Goal: Task Accomplishment & Management: Use online tool/utility

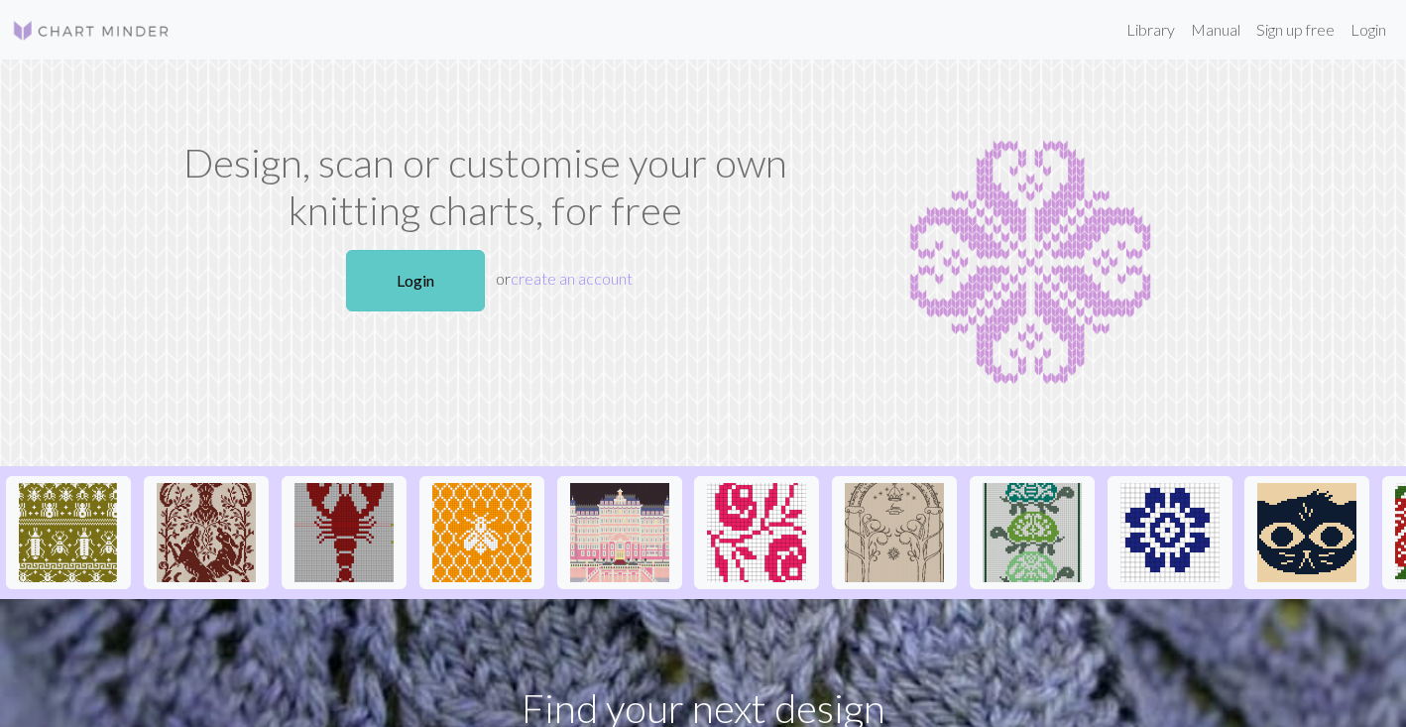
click at [407, 277] on link "Login" at bounding box center [415, 280] width 139 height 61
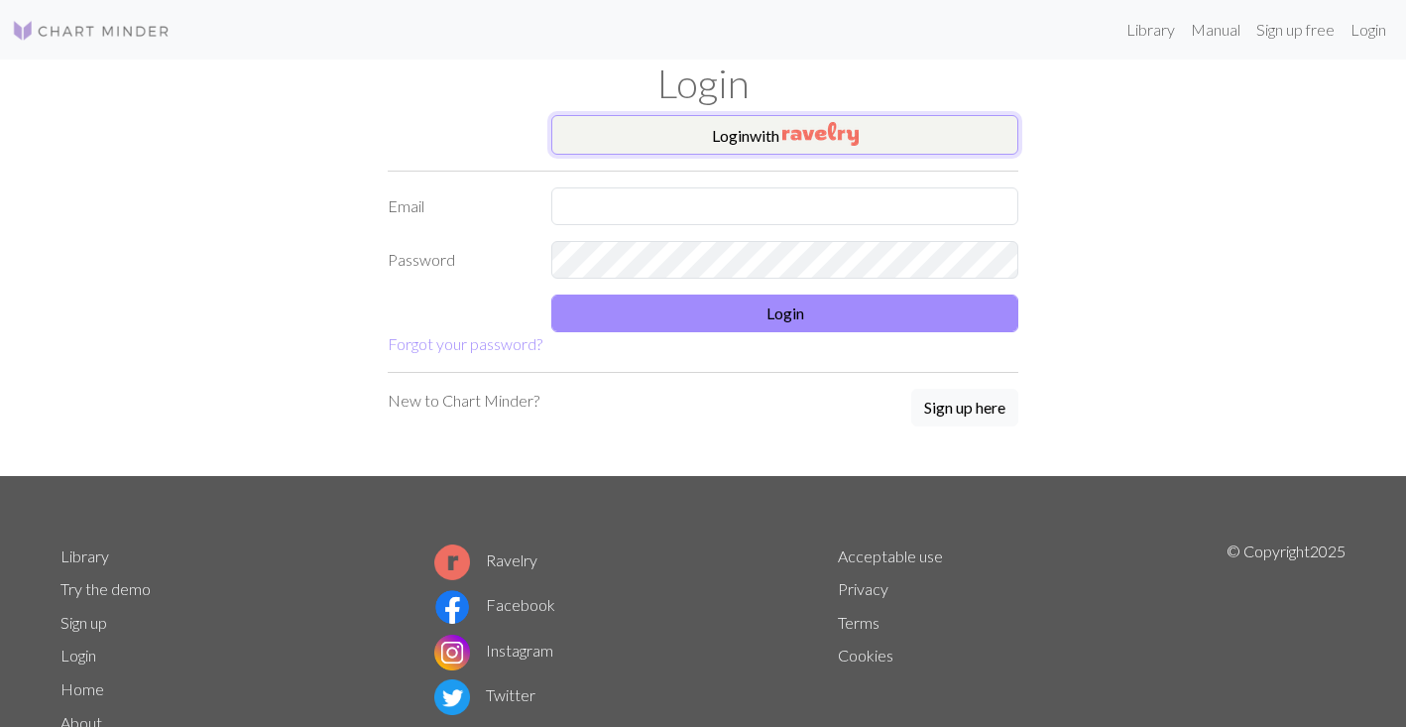
click at [652, 133] on button "Login with" at bounding box center [784, 135] width 467 height 40
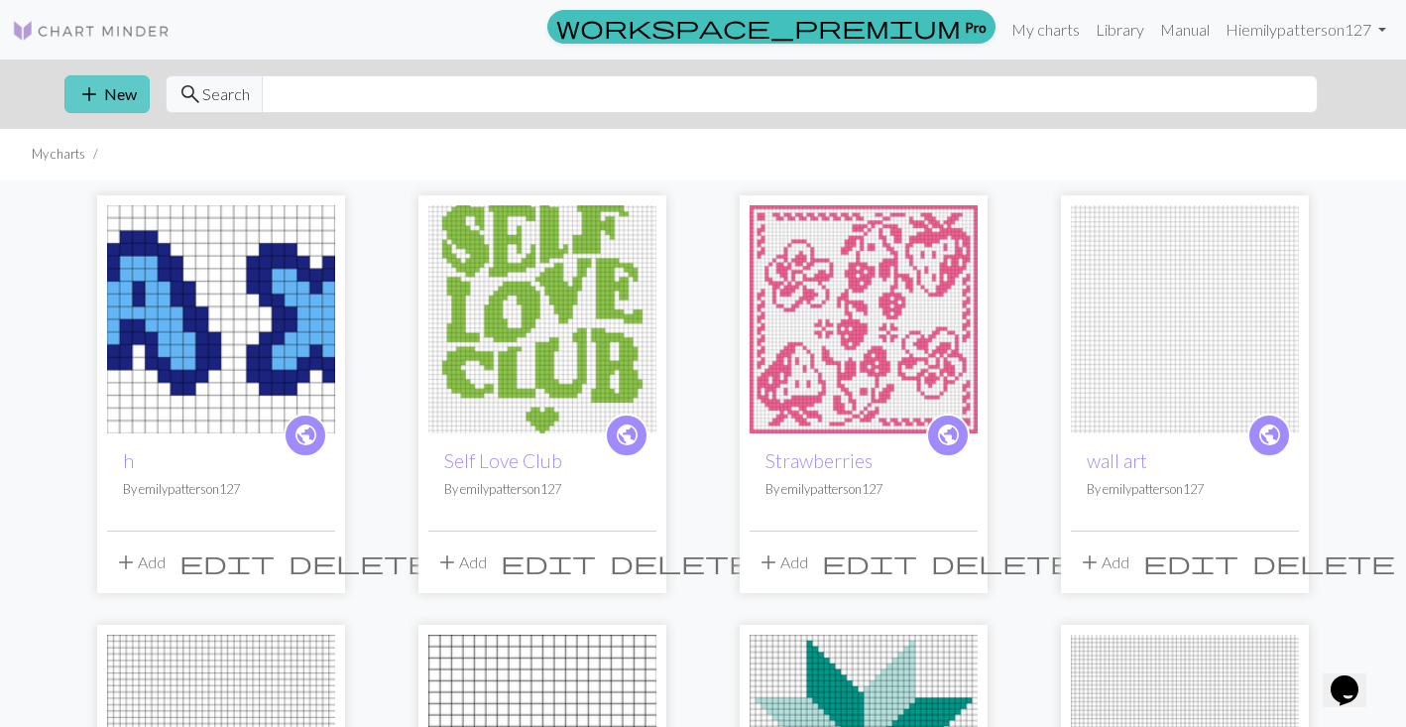
click at [95, 98] on span "add" at bounding box center [89, 94] width 24 height 28
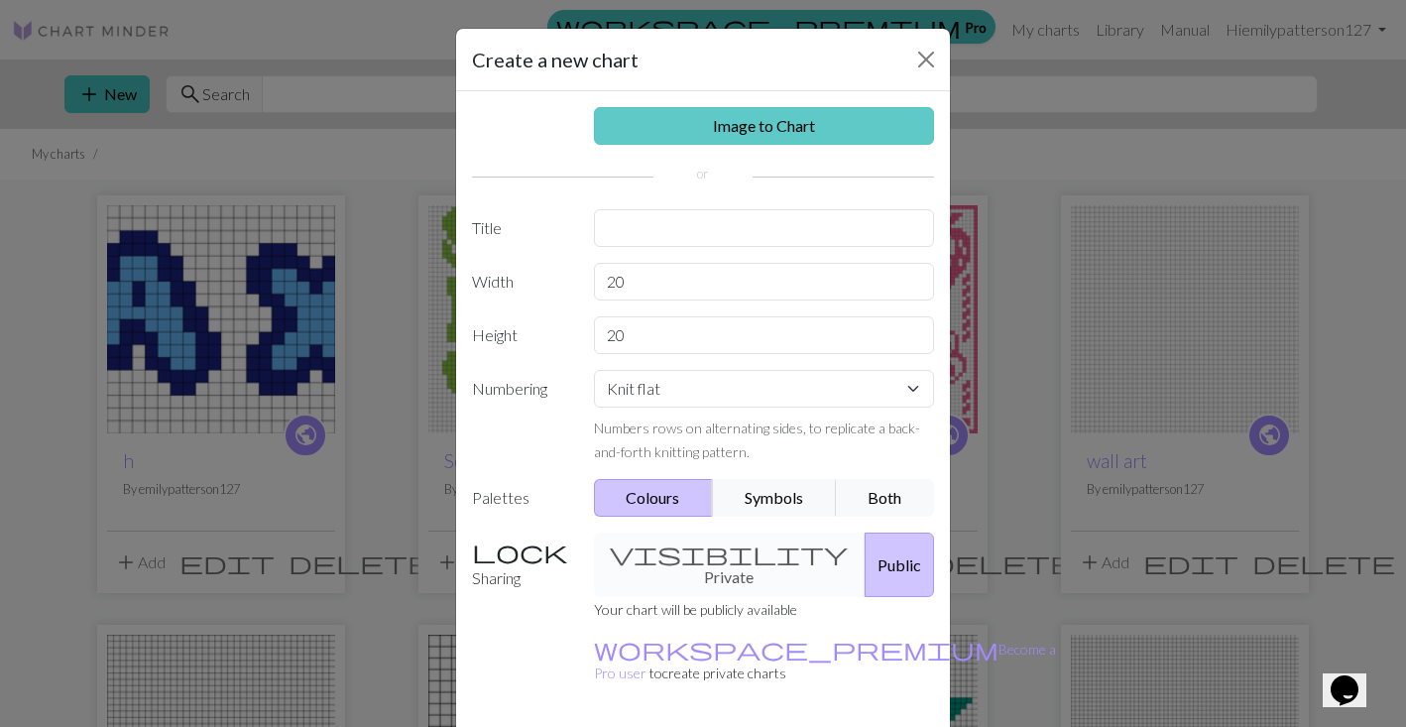
click at [693, 107] on link "Image to Chart" at bounding box center [764, 126] width 341 height 38
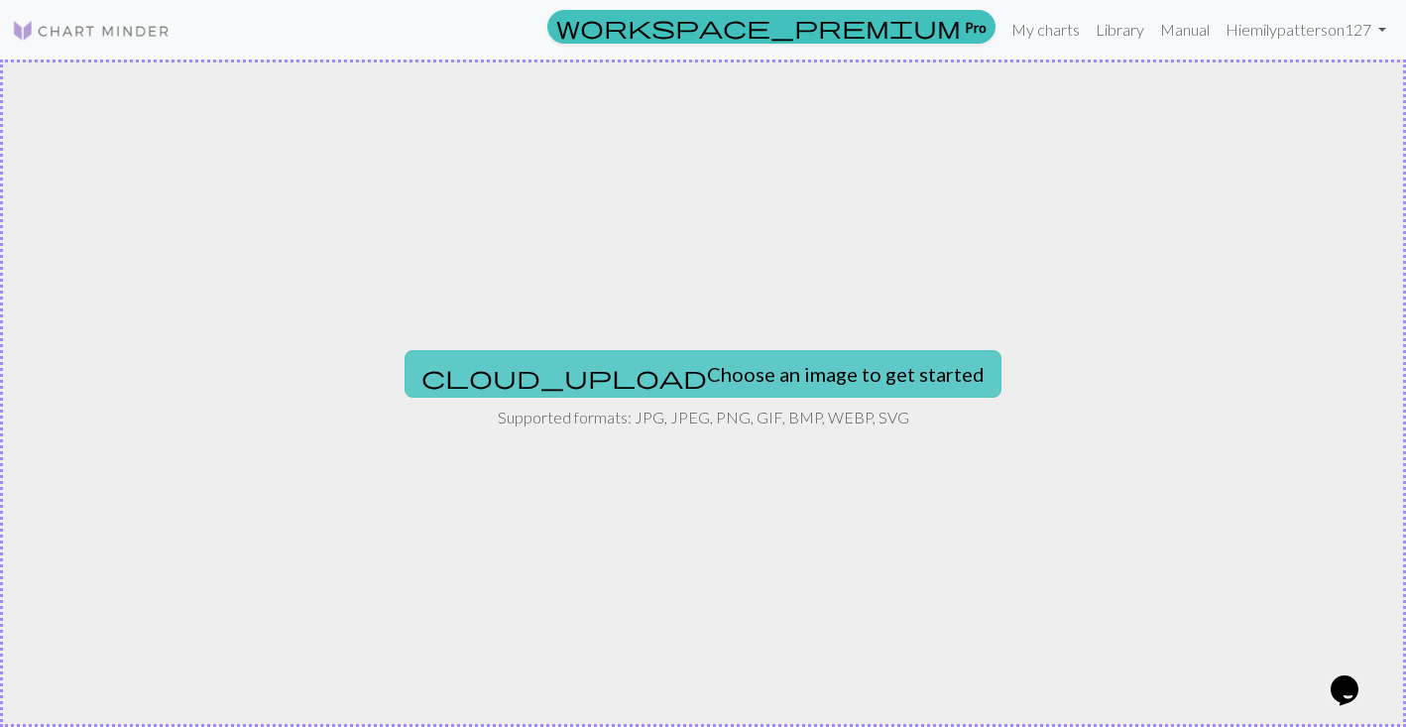
click at [677, 368] on button "cloud_upload Choose an image to get started" at bounding box center [703, 374] width 597 height 48
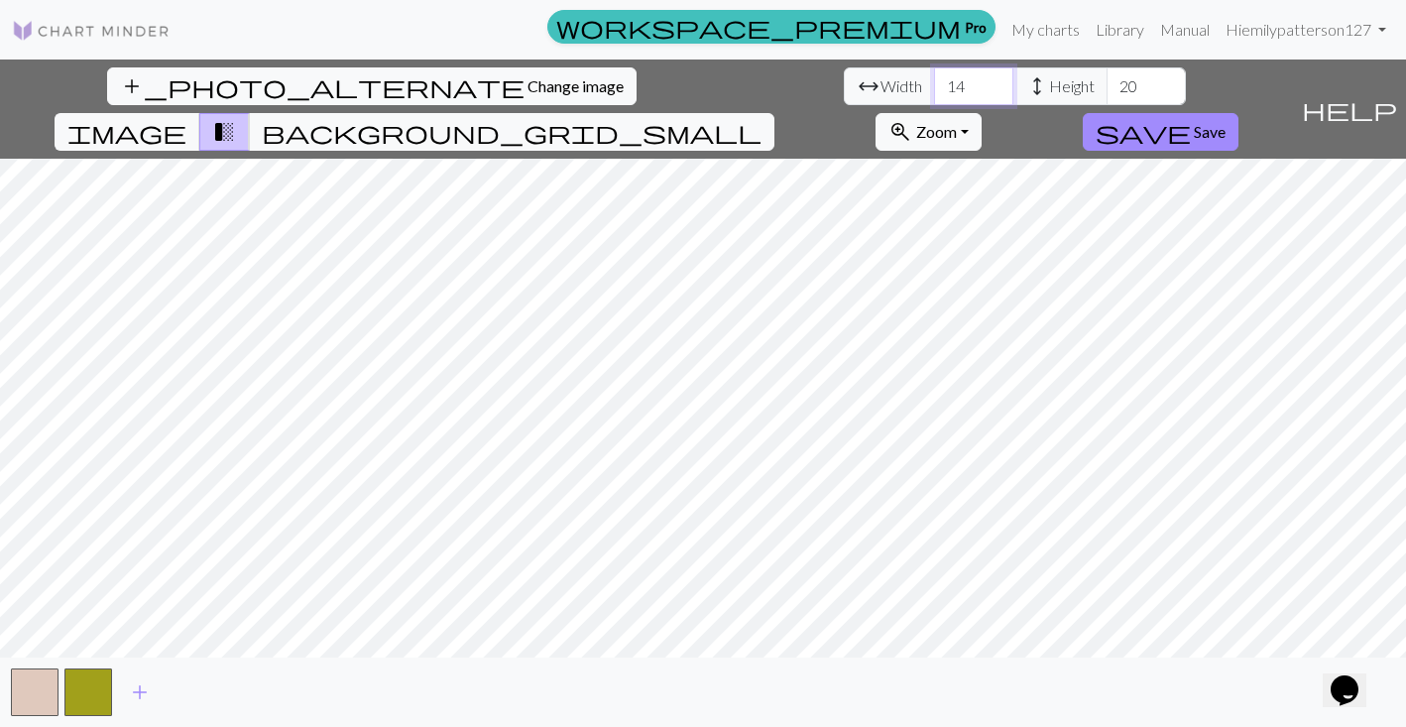
drag, startPoint x: 432, startPoint y: 88, endPoint x: 408, endPoint y: 88, distance: 24.8
click at [934, 88] on input "14" at bounding box center [973, 86] width 79 height 38
type input "64"
drag, startPoint x: 608, startPoint y: 95, endPoint x: 571, endPoint y: 95, distance: 36.7
click at [844, 95] on div "arrow_range Width 64 height Height 20" at bounding box center [1015, 86] width 342 height 38
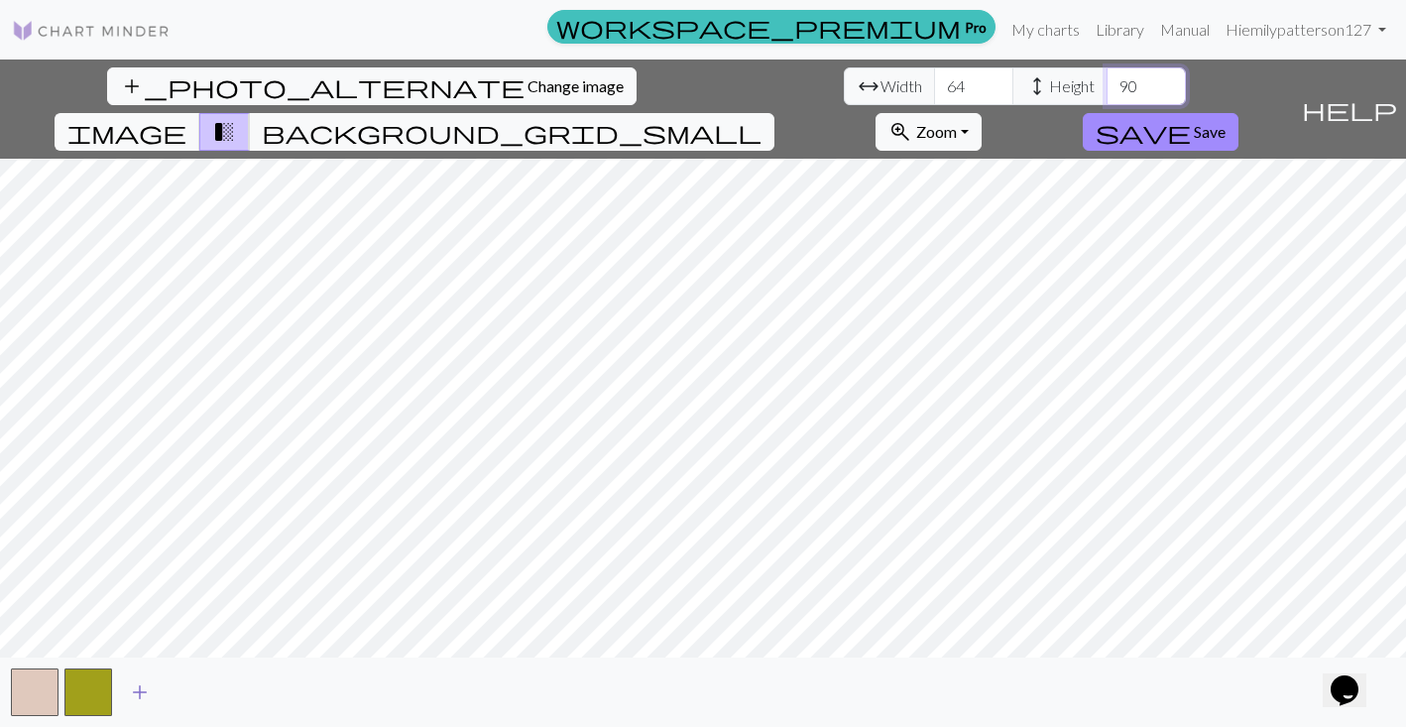
type input "90"
click at [140, 699] on span "add" at bounding box center [140, 692] width 24 height 28
click at [140, 699] on button "button" at bounding box center [142, 692] width 48 height 48
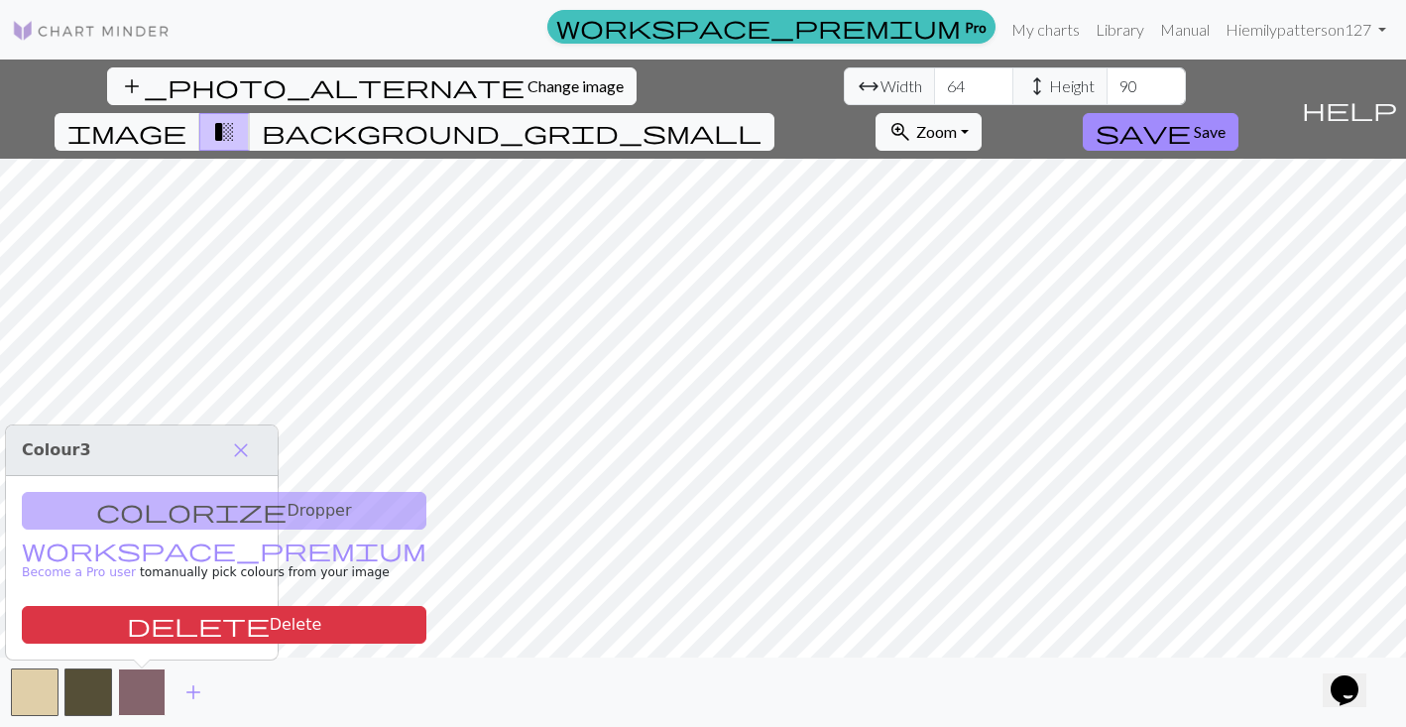
click at [148, 706] on button "button" at bounding box center [142, 692] width 48 height 48
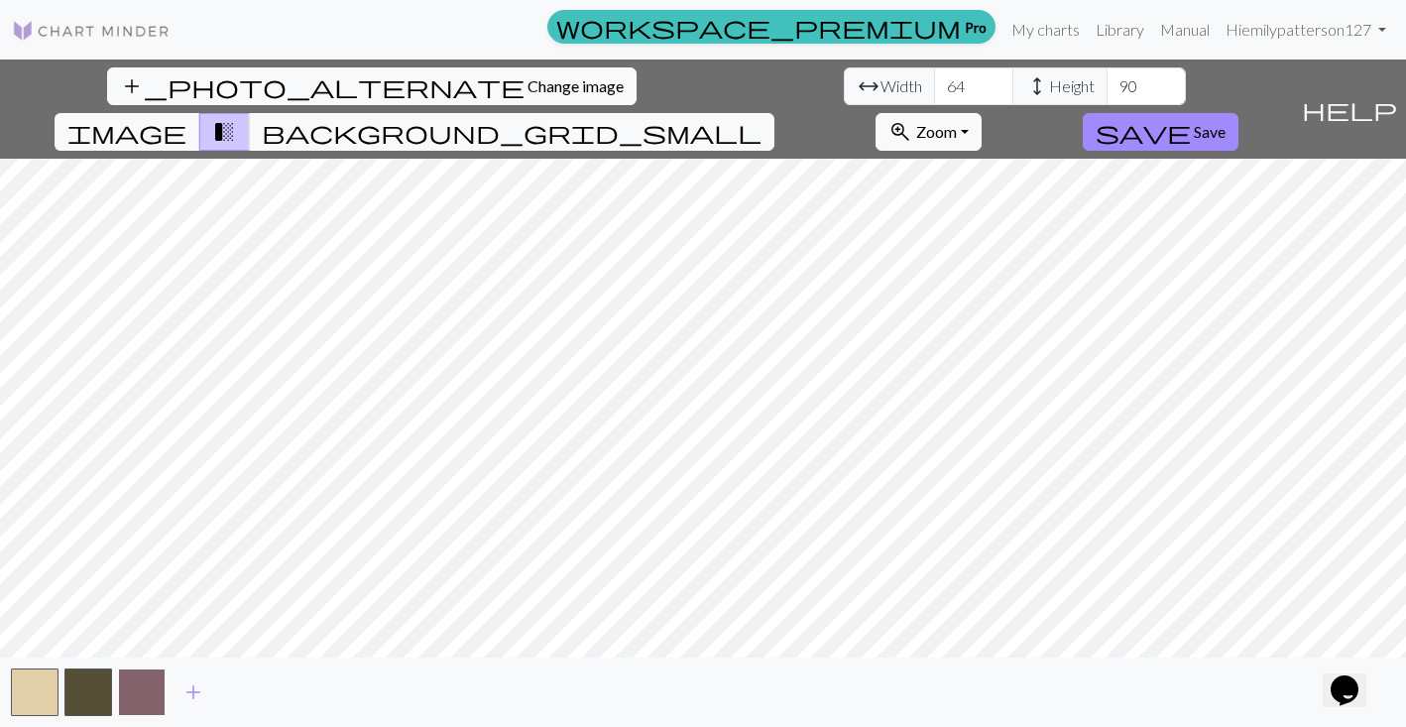
click at [148, 706] on button "button" at bounding box center [142, 692] width 48 height 48
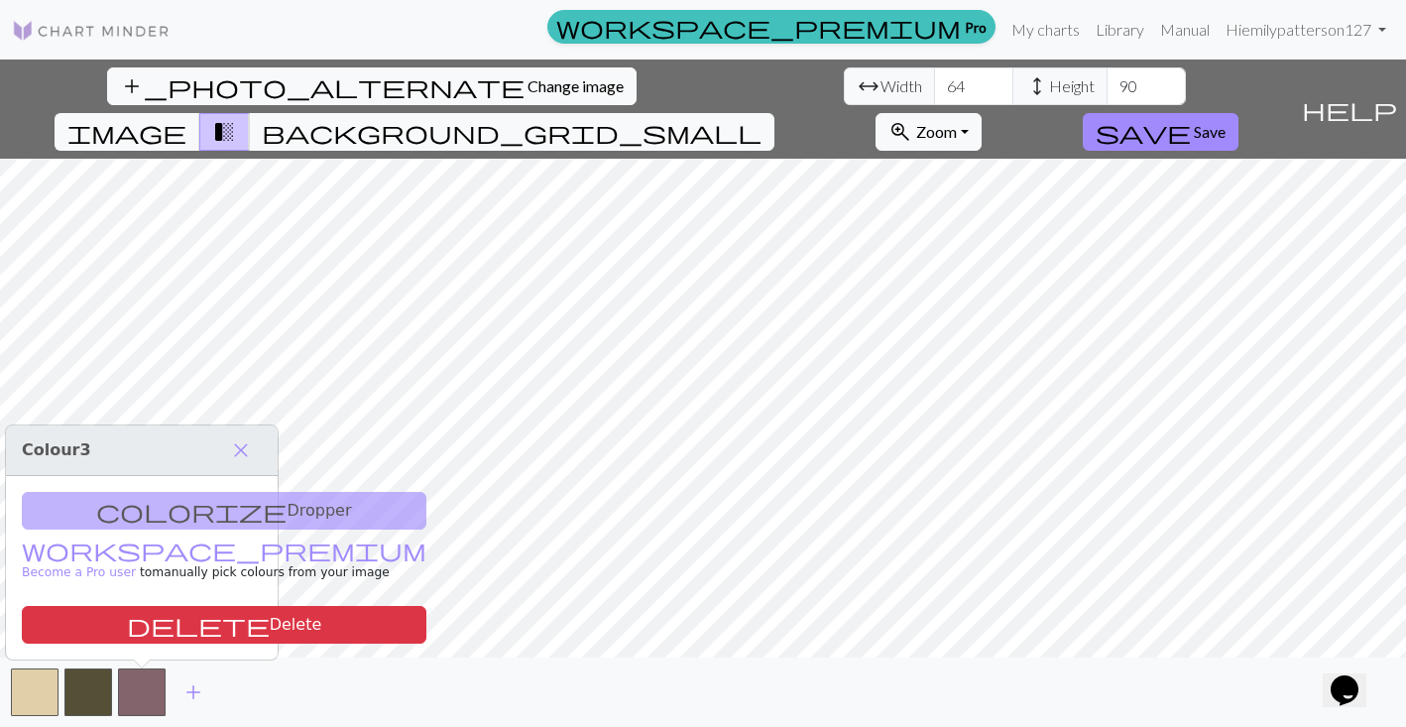
click at [158, 510] on div "colorize Dropper workspace_premium Become a Pro user to manually pick colours f…" at bounding box center [142, 567] width 272 height 183
click at [234, 444] on span "close" at bounding box center [241, 450] width 24 height 28
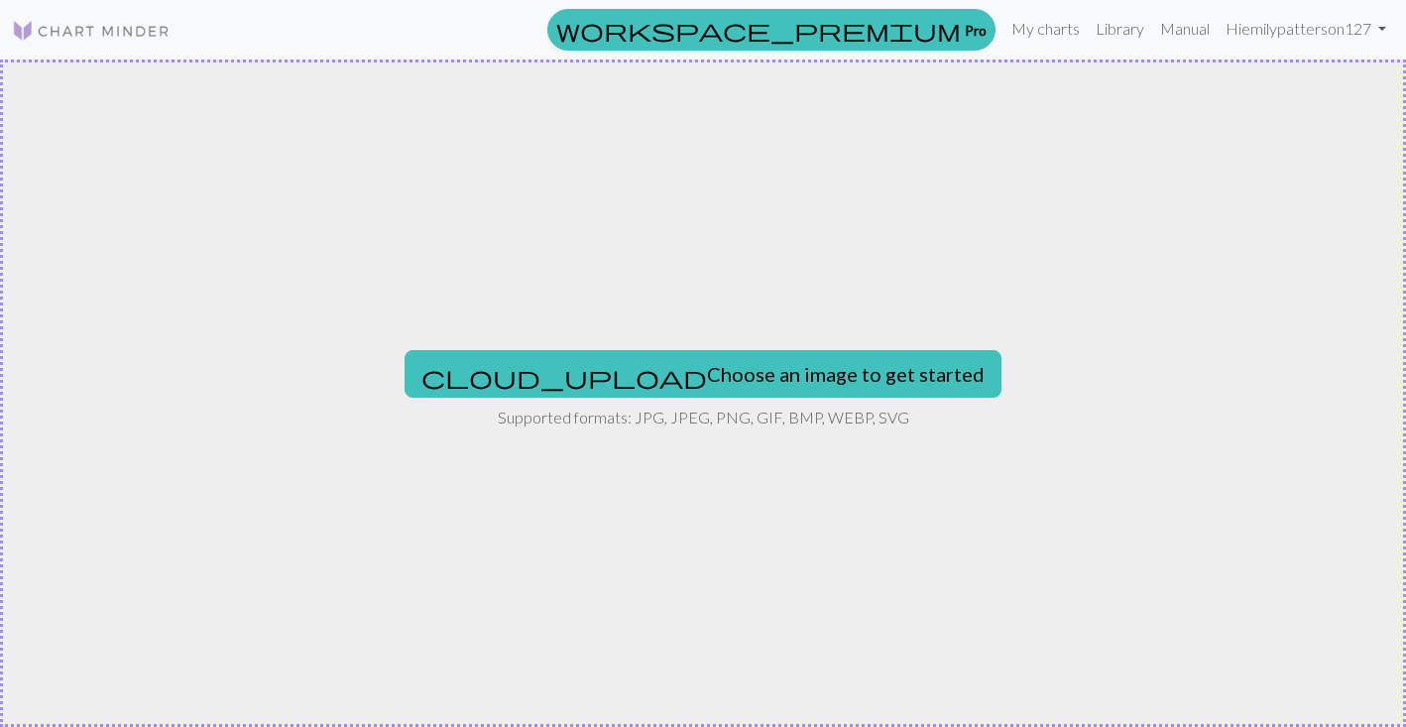
click at [102, 54] on nav "workspace_premium Pro My charts Library Manual Hi emilypatterson127 Account set…" at bounding box center [703, 30] width 1406 height 60
click at [107, 42] on img at bounding box center [91, 31] width 159 height 24
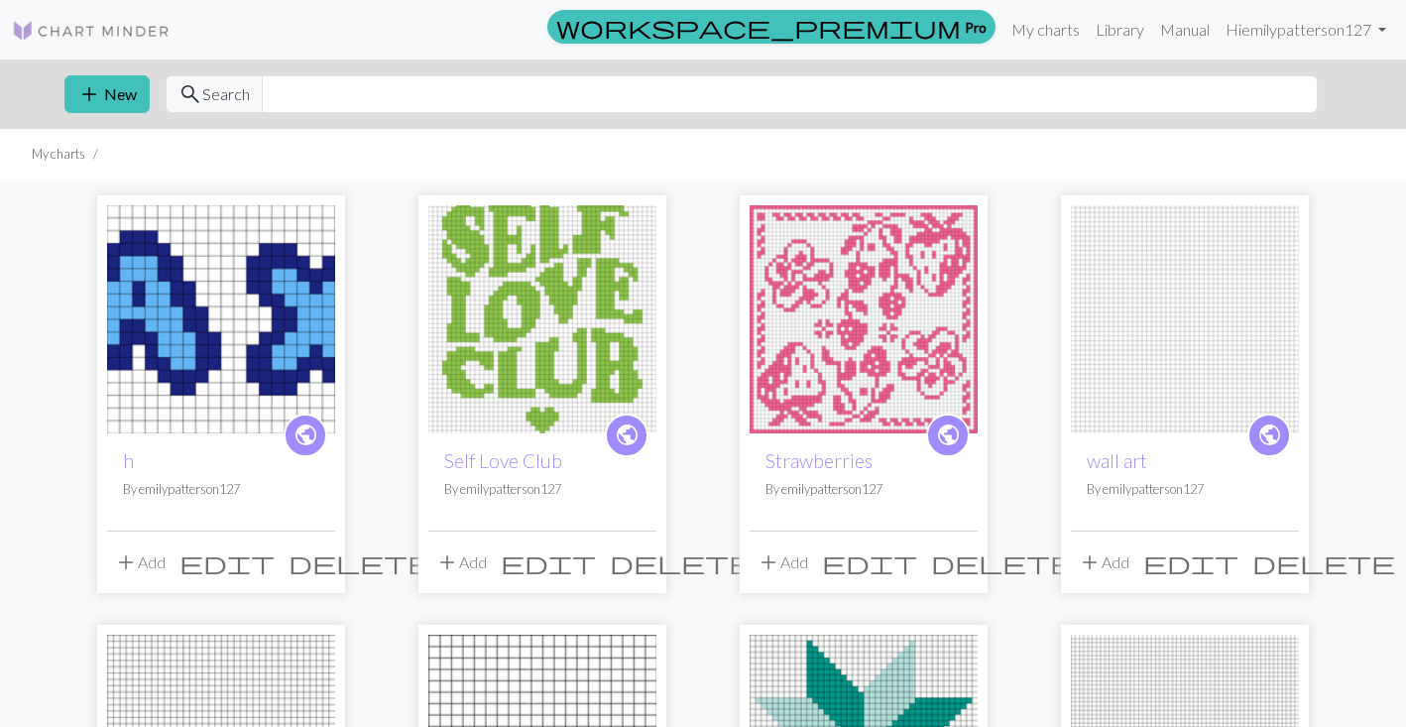
click at [292, 293] on img at bounding box center [221, 319] width 228 height 228
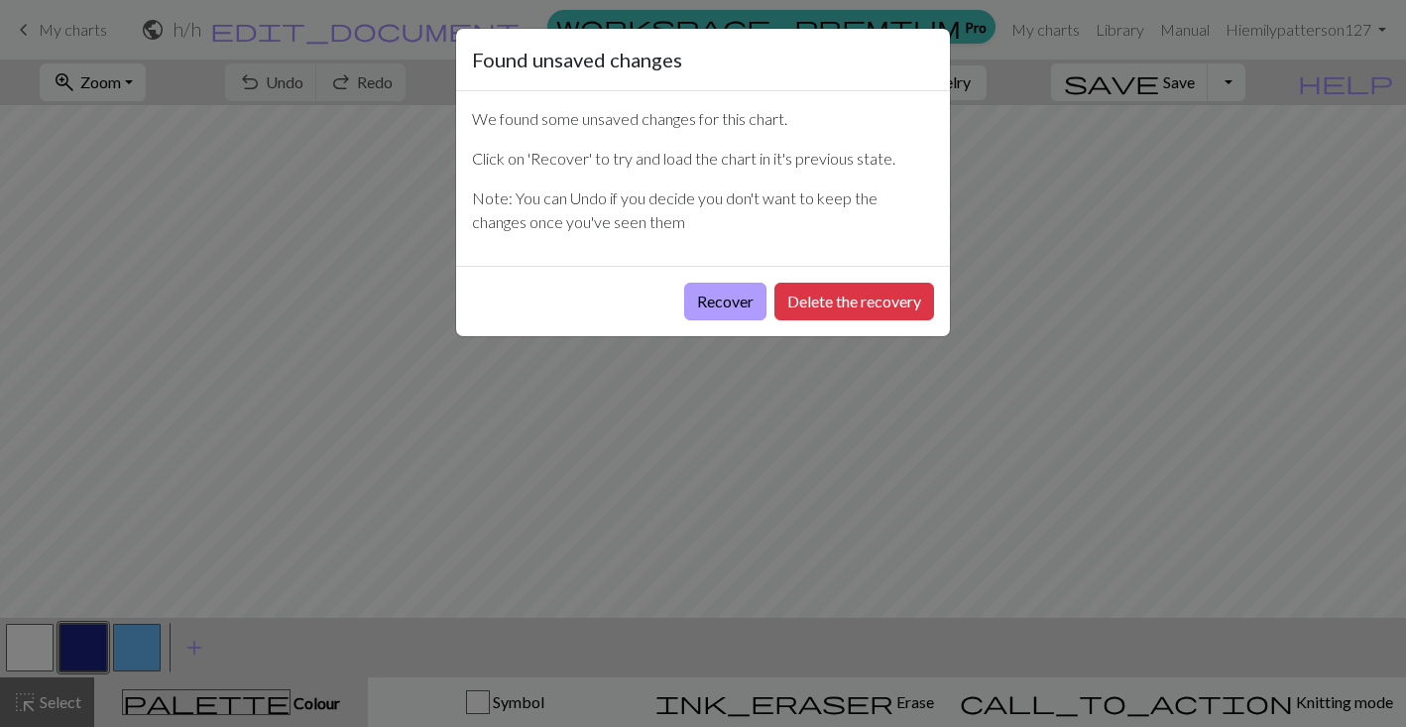
click at [734, 301] on button "Recover" at bounding box center [725, 302] width 82 height 38
